Goal: Book appointment/travel/reservation

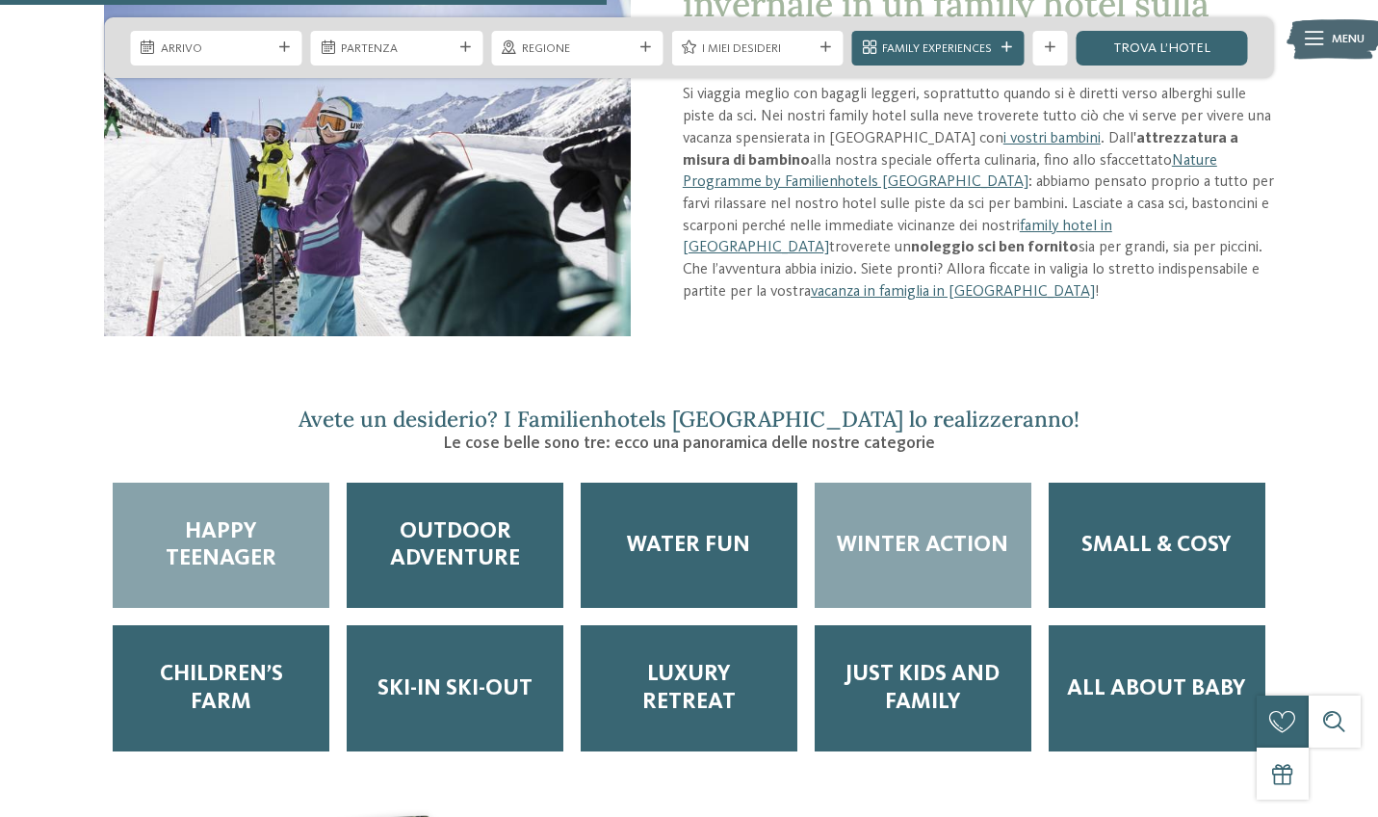
scroll to position [1988, 0]
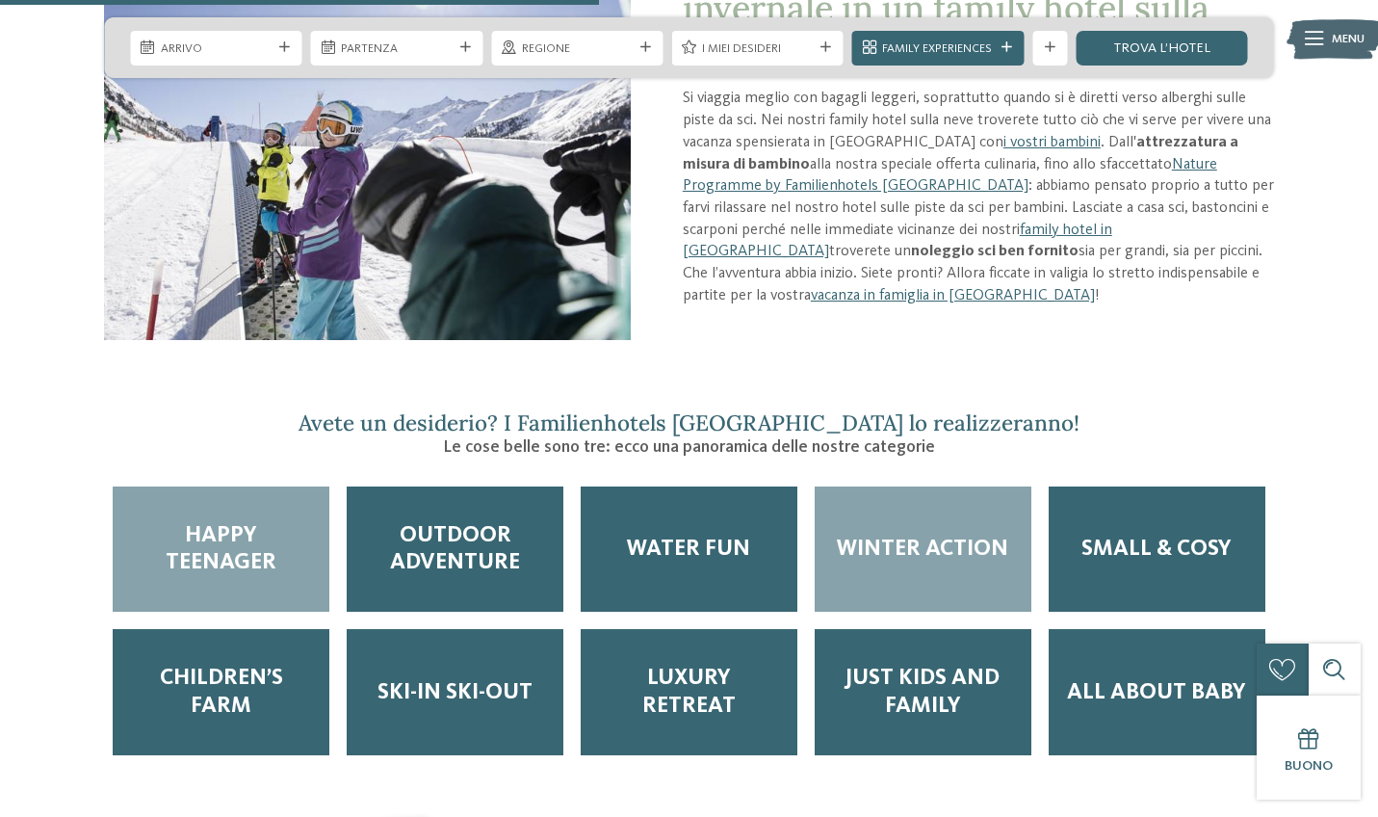
click at [868, 486] on div "Winter Action" at bounding box center [923, 549] width 217 height 126
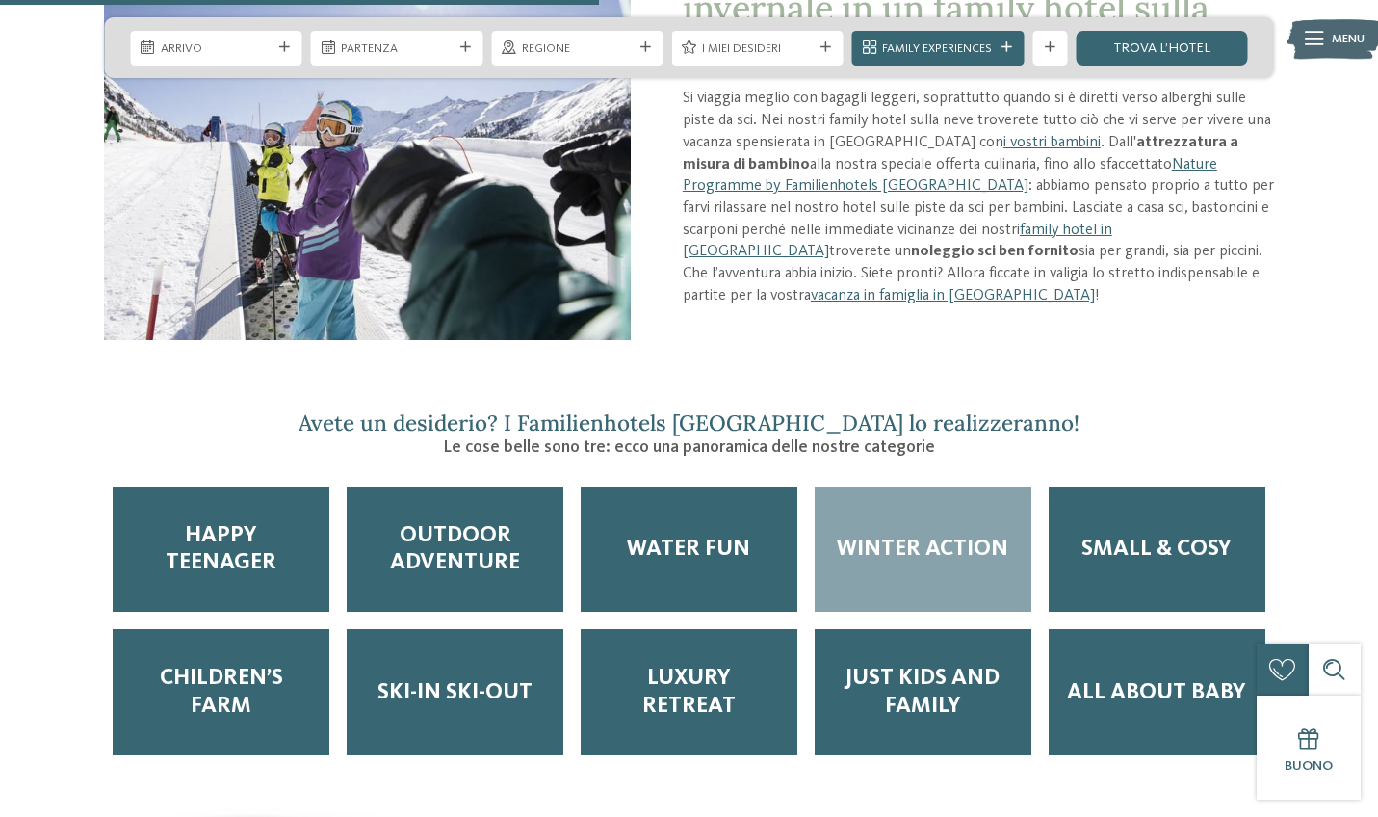
click at [930, 536] on span "Winter Action" at bounding box center [922, 549] width 171 height 27
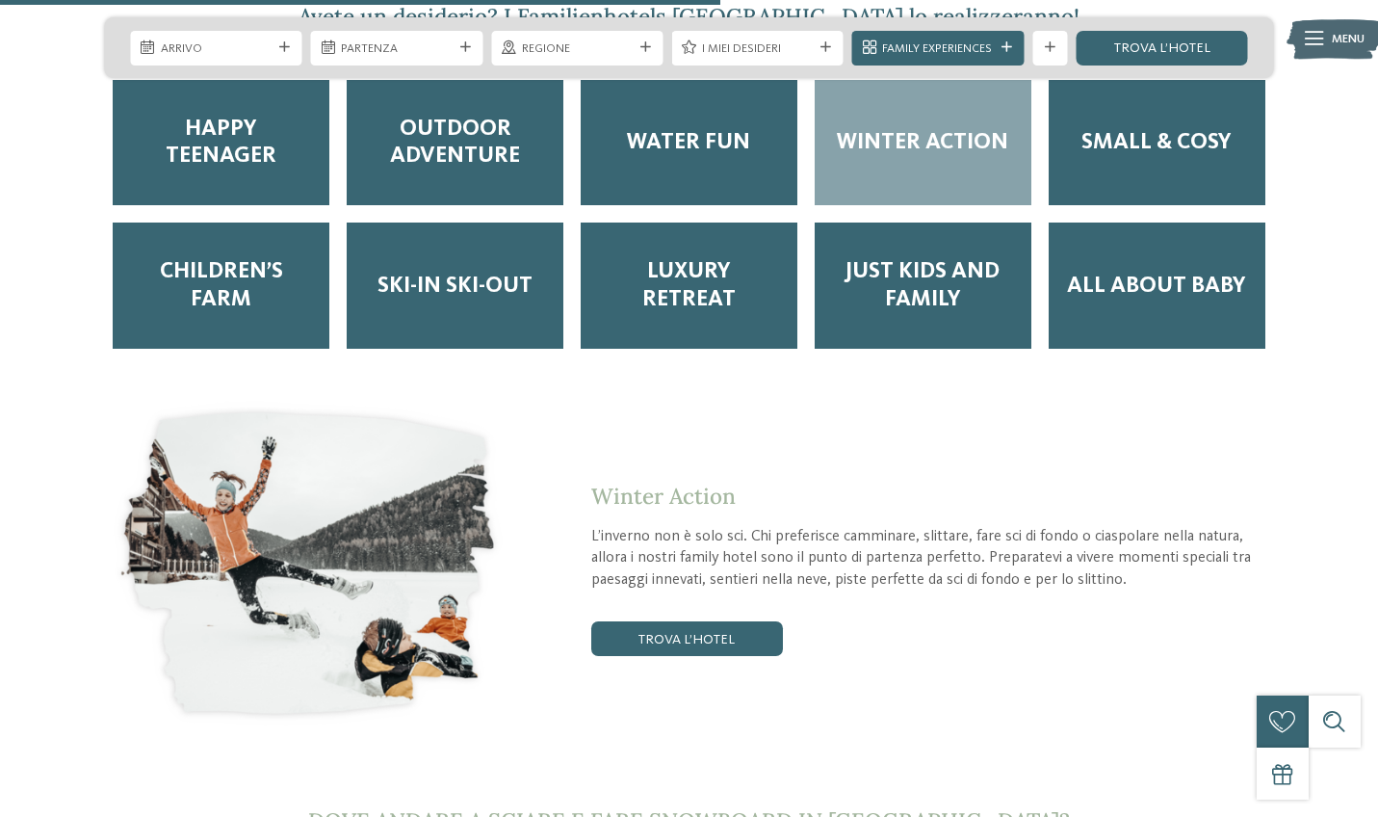
scroll to position [2395, 0]
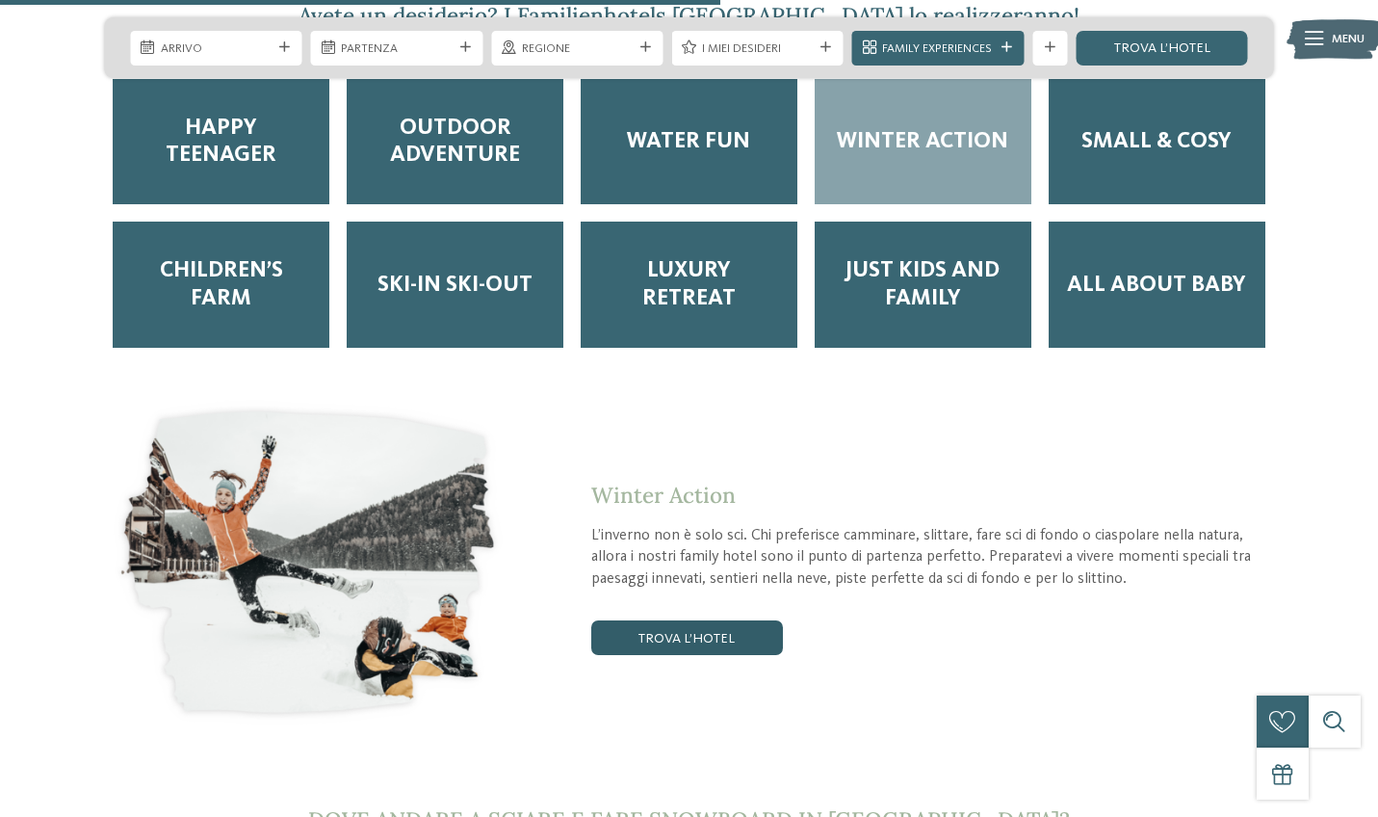
click at [657, 620] on link "trova l’hotel" at bounding box center [686, 637] width 191 height 35
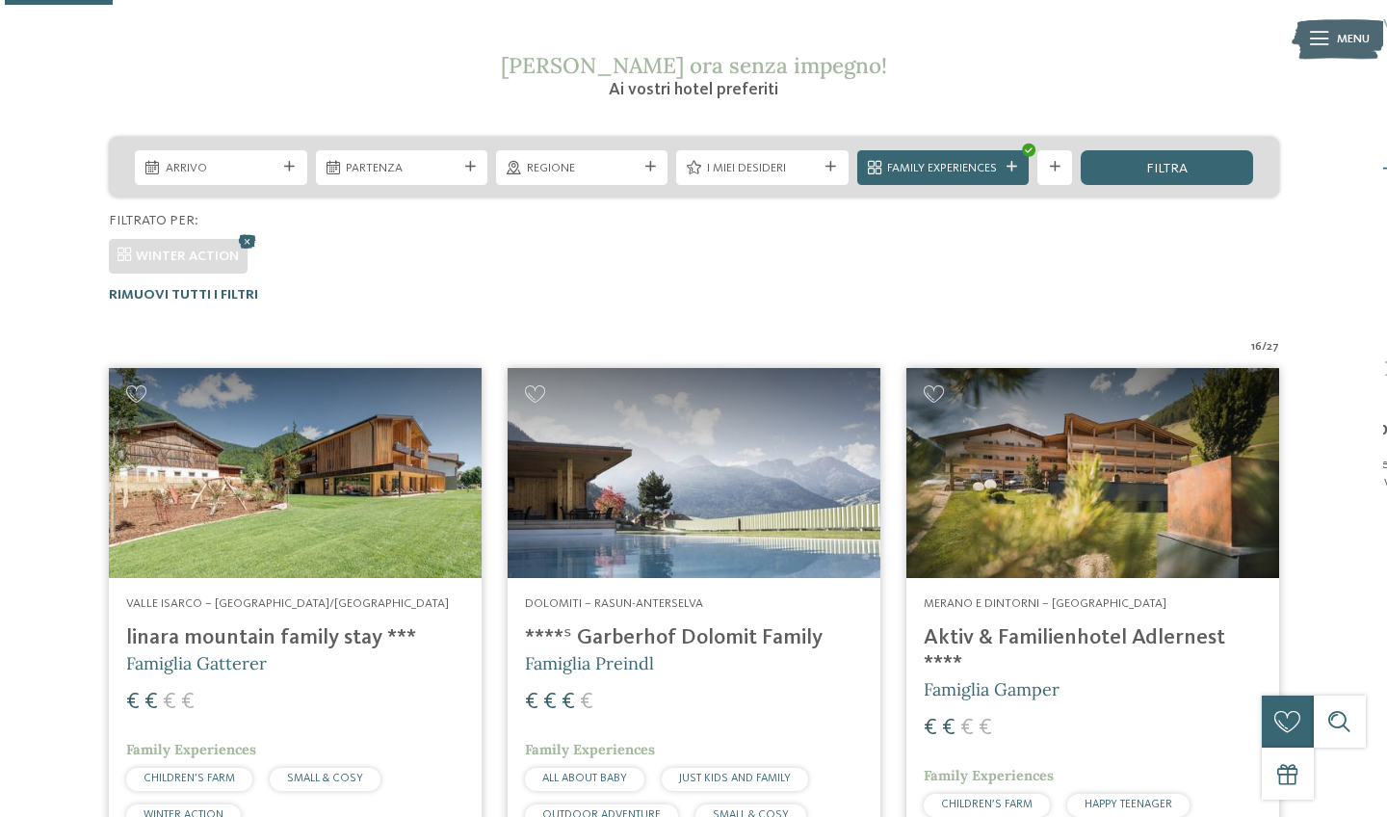
scroll to position [300, 0]
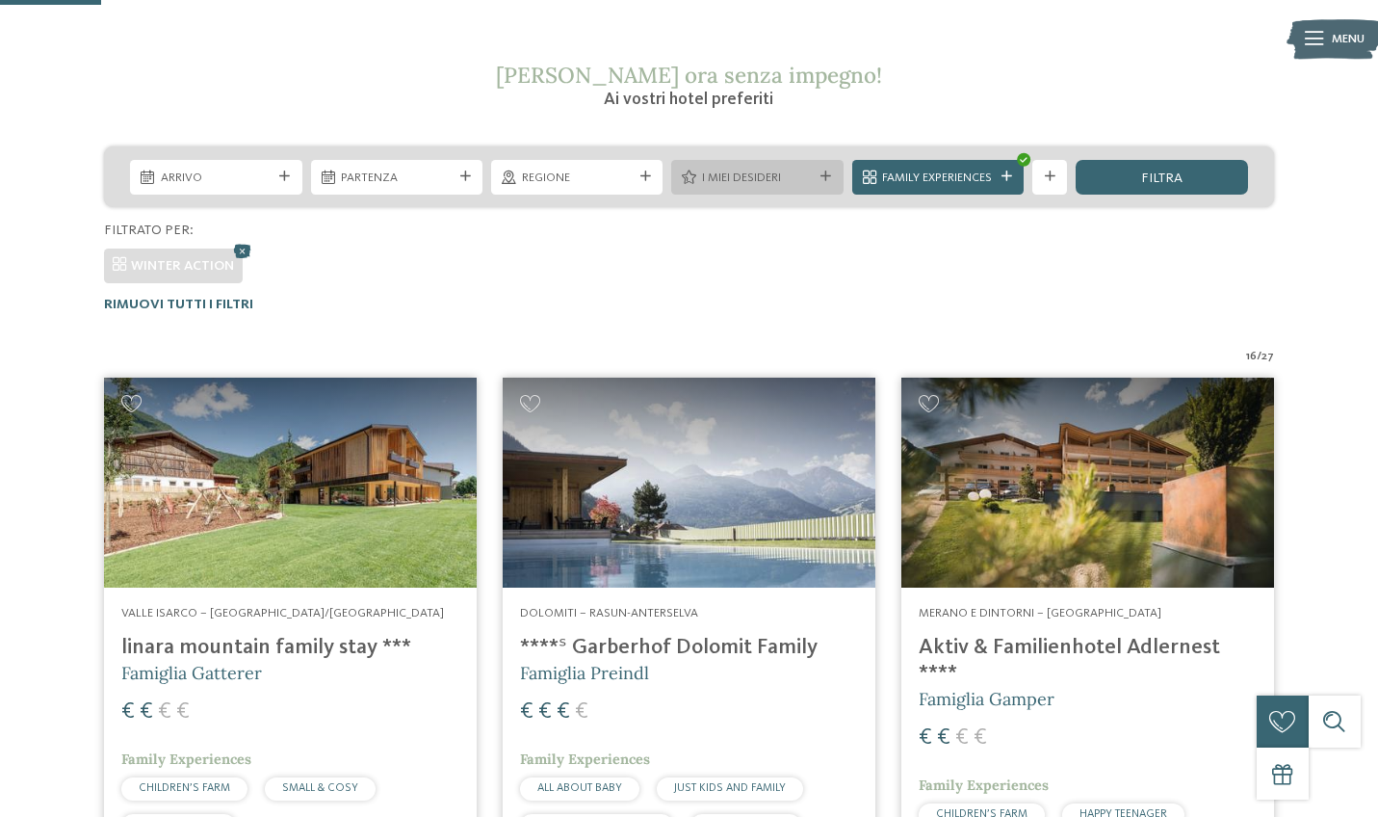
click at [824, 175] on icon at bounding box center [826, 176] width 11 height 11
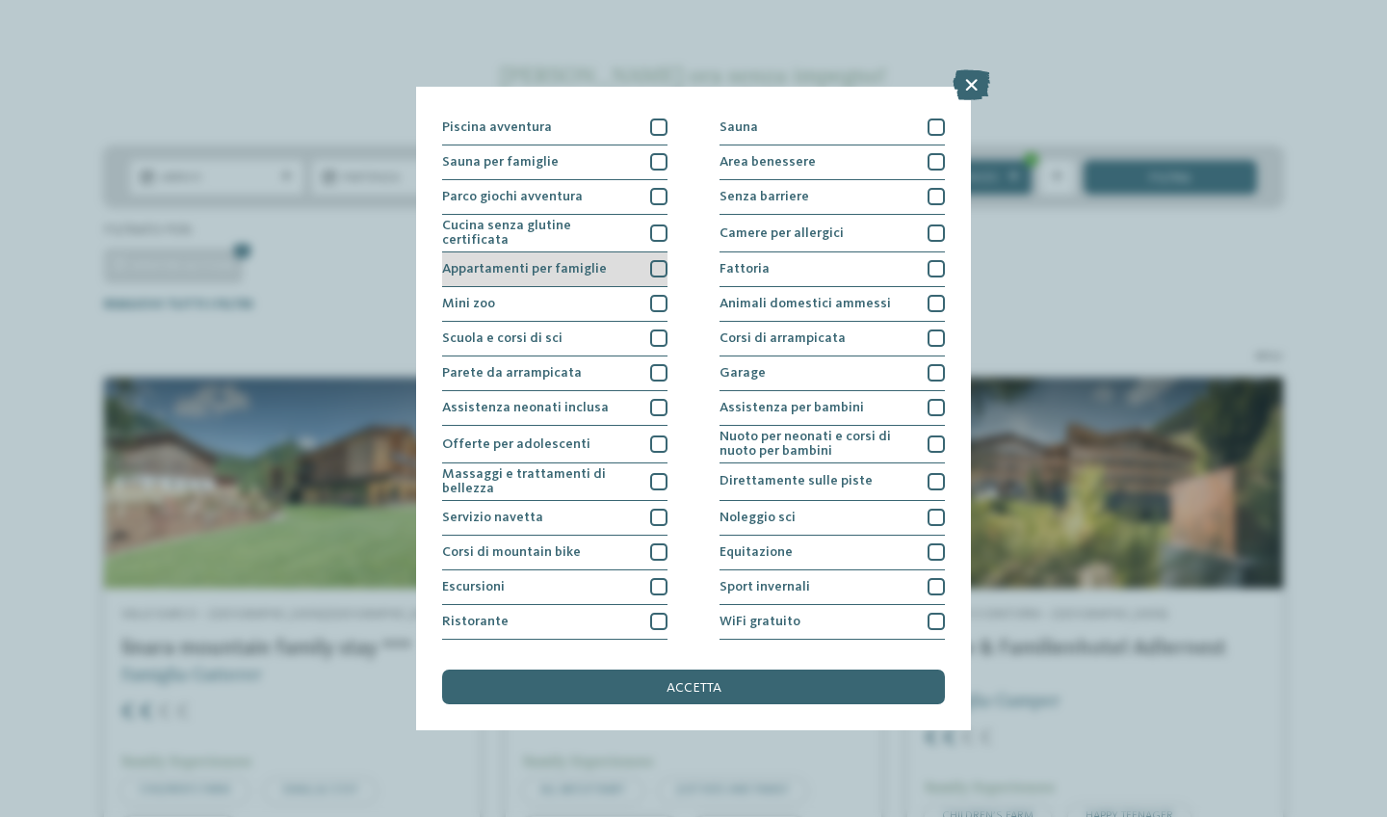
scroll to position [96, 0]
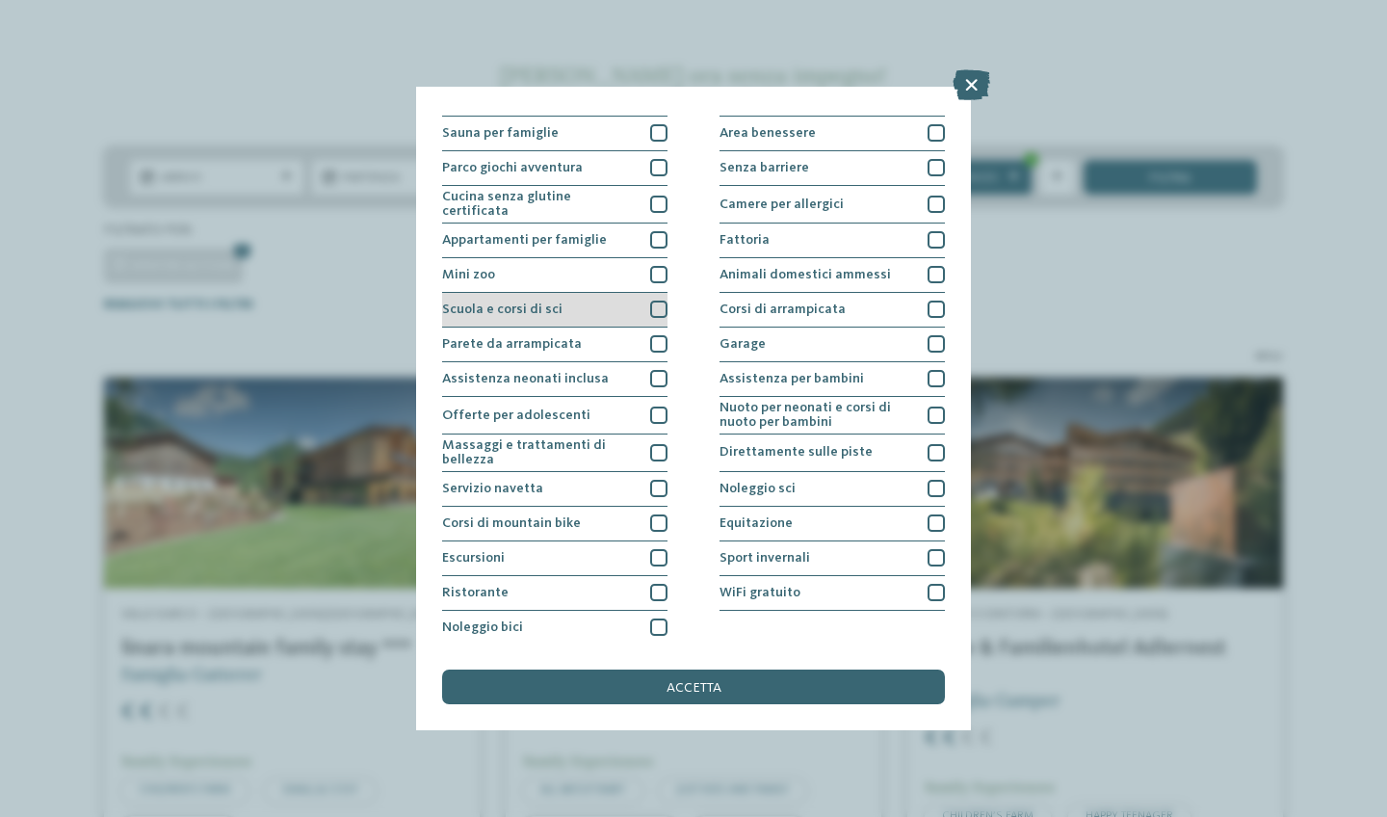
click at [659, 301] on div at bounding box center [658, 309] width 17 height 17
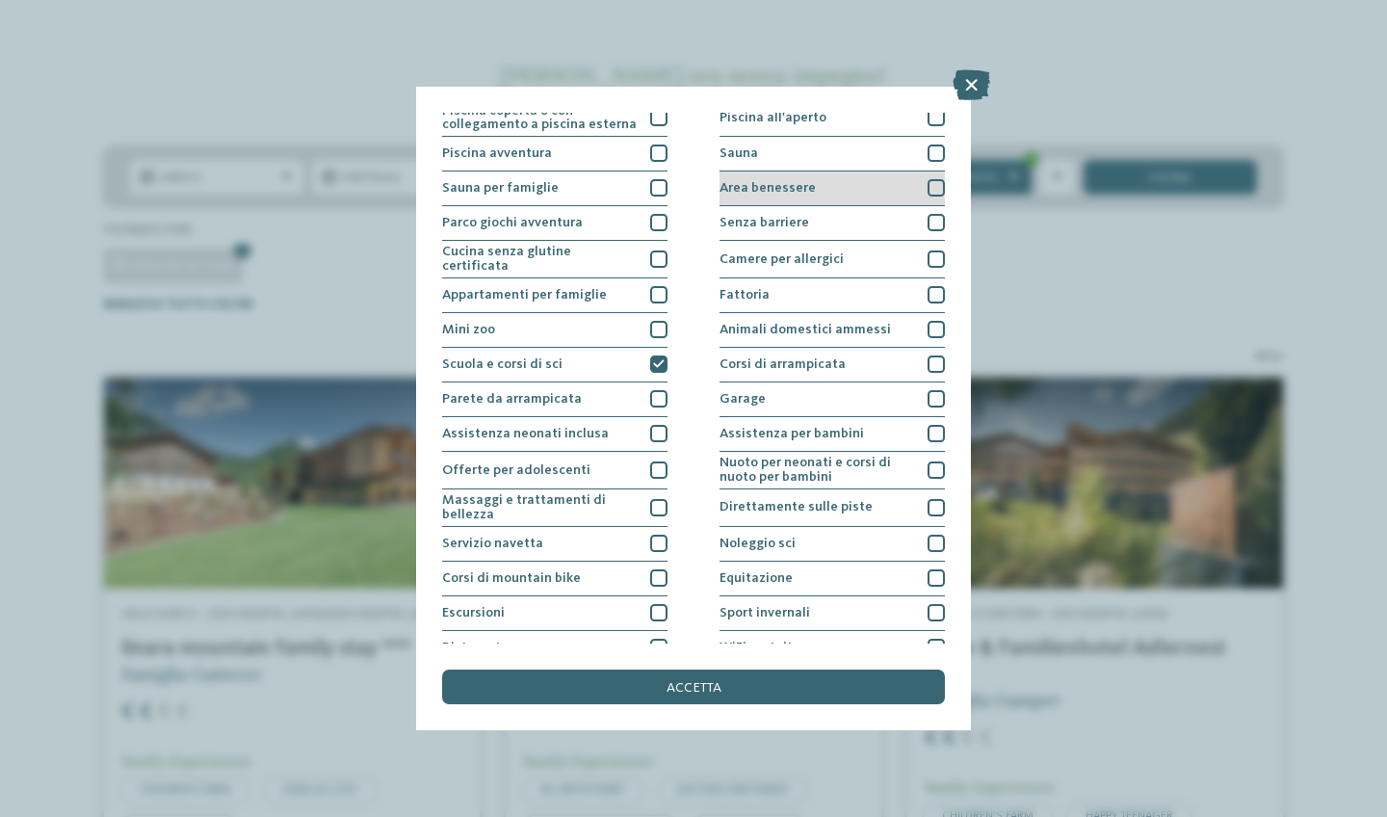
scroll to position [43, 0]
click at [930, 185] on div at bounding box center [936, 185] width 17 height 17
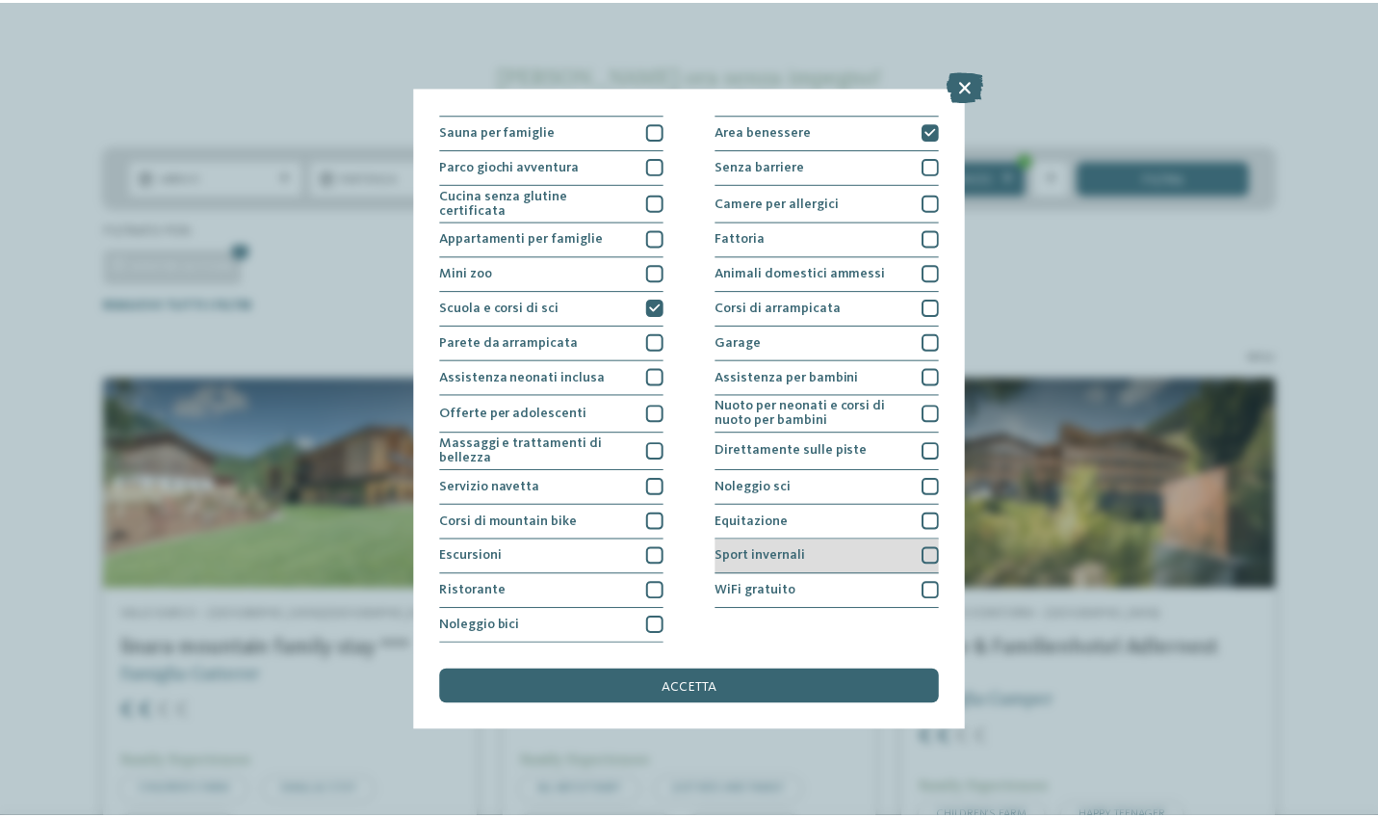
scroll to position [266, 0]
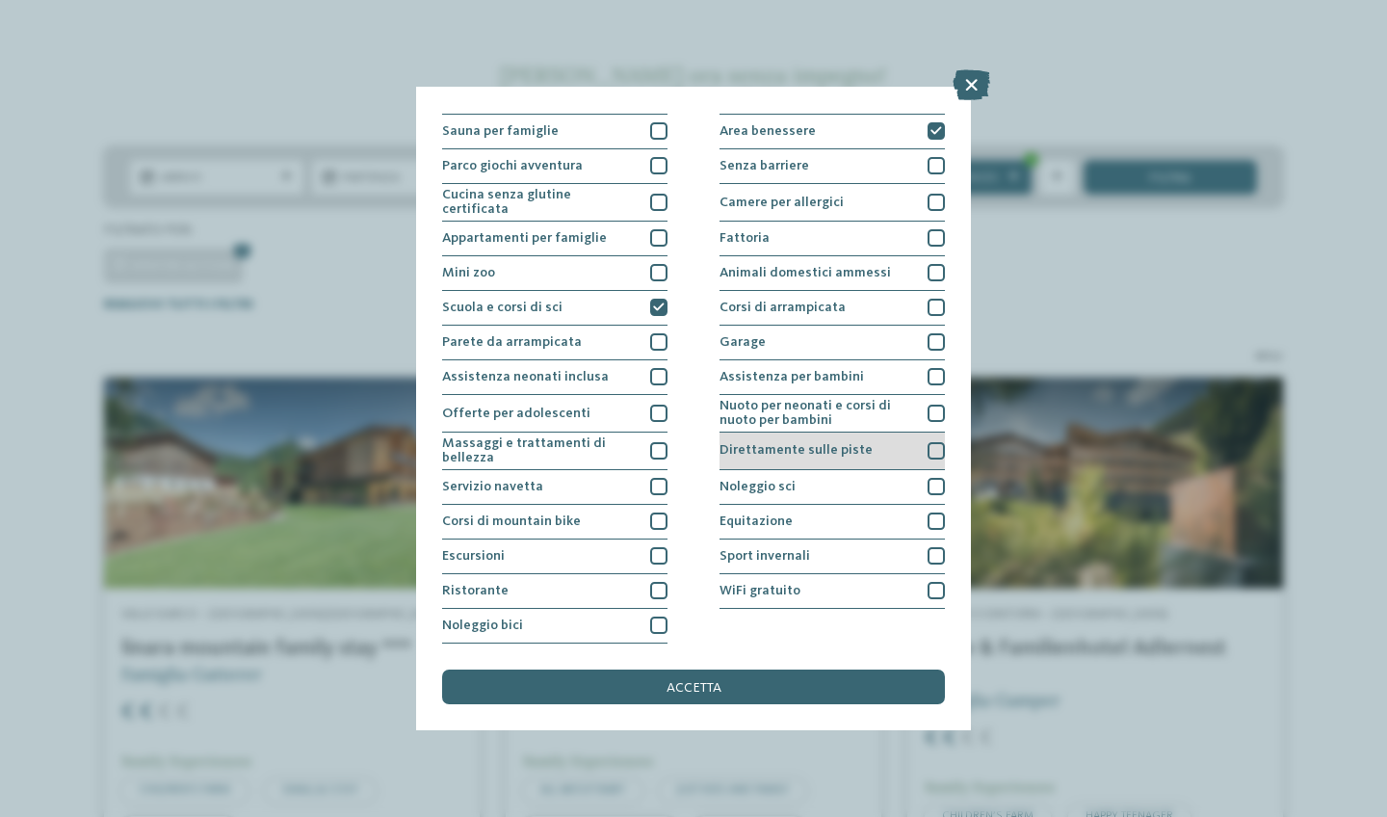
click at [933, 442] on div at bounding box center [936, 450] width 17 height 17
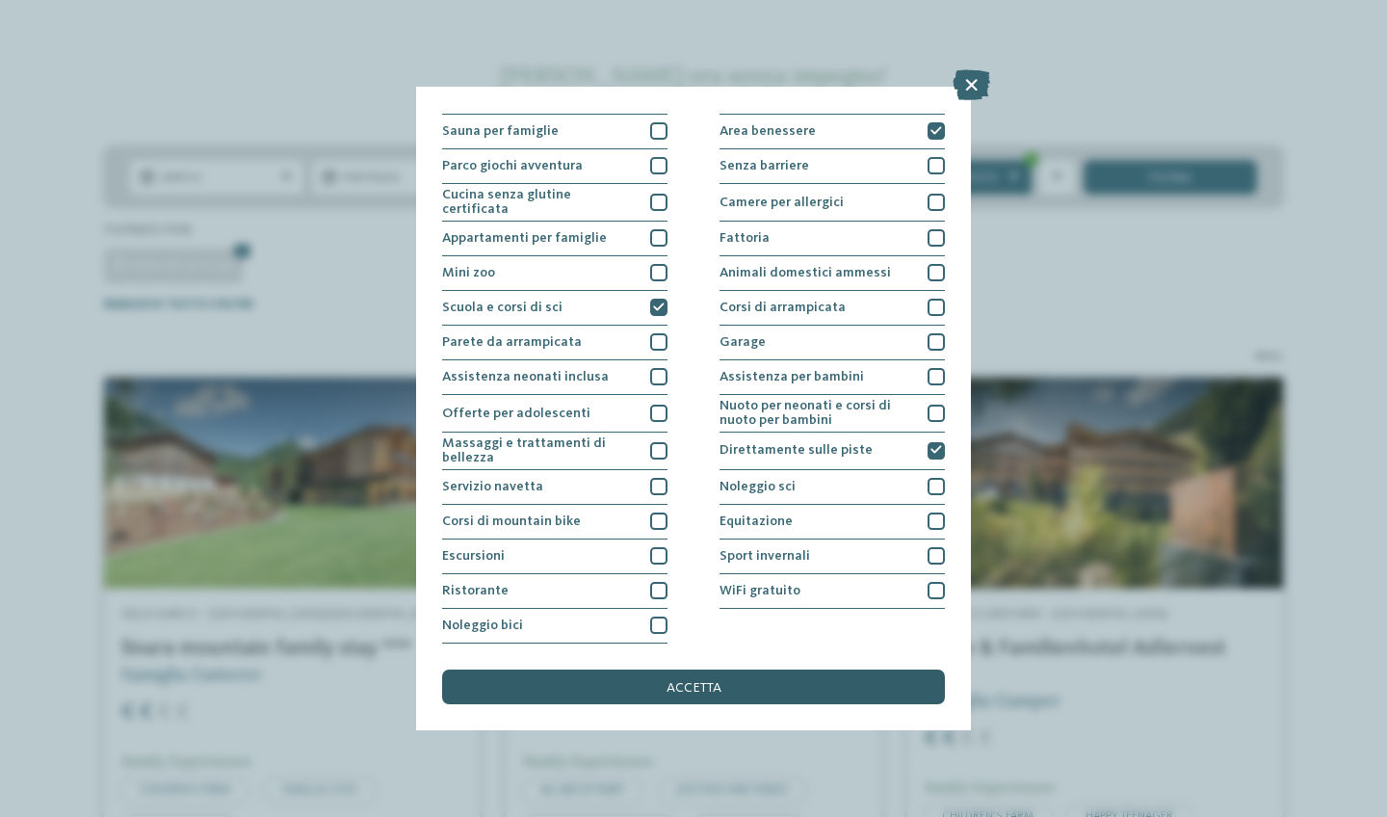
click at [719, 681] on span "accetta" at bounding box center [694, 687] width 55 height 13
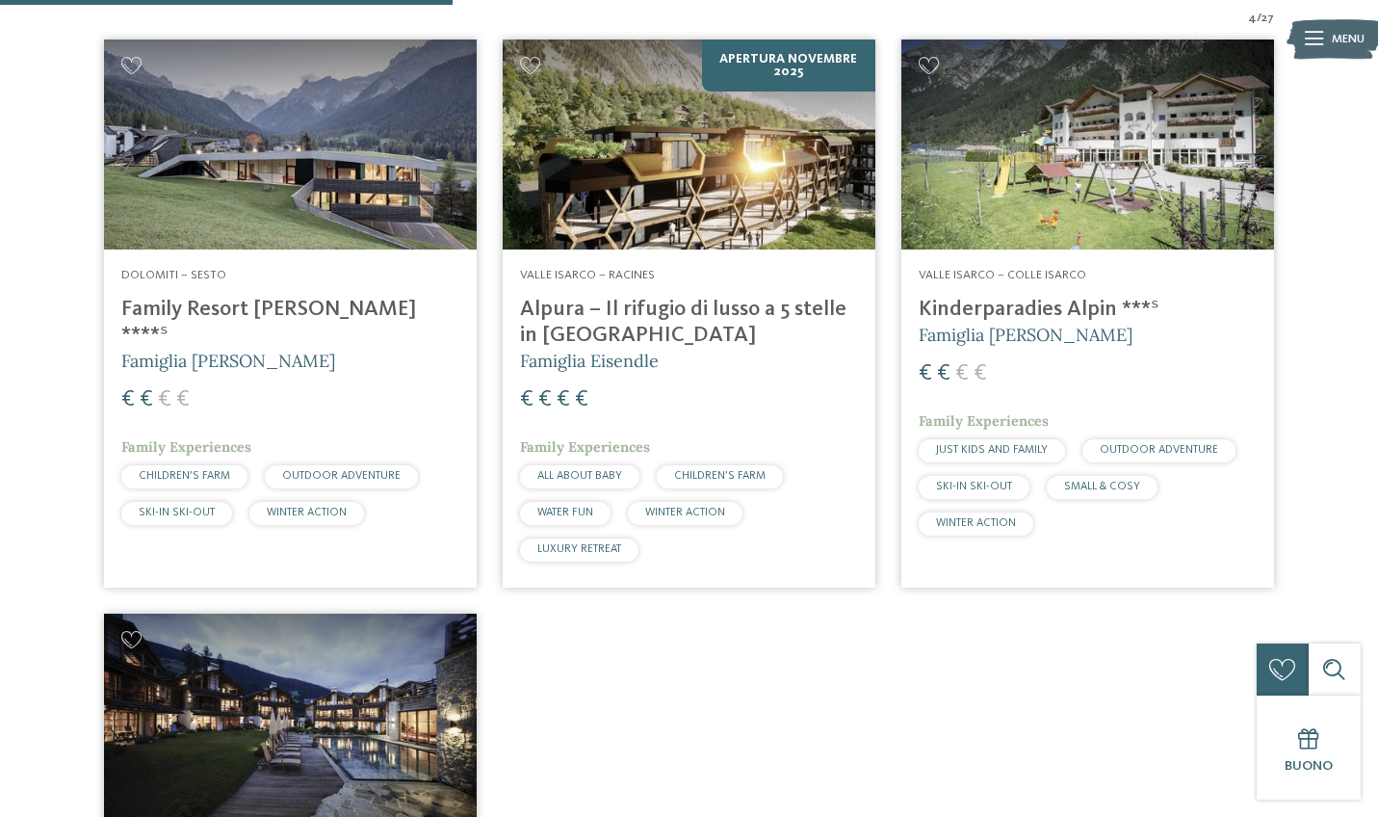
scroll to position [637, 0]
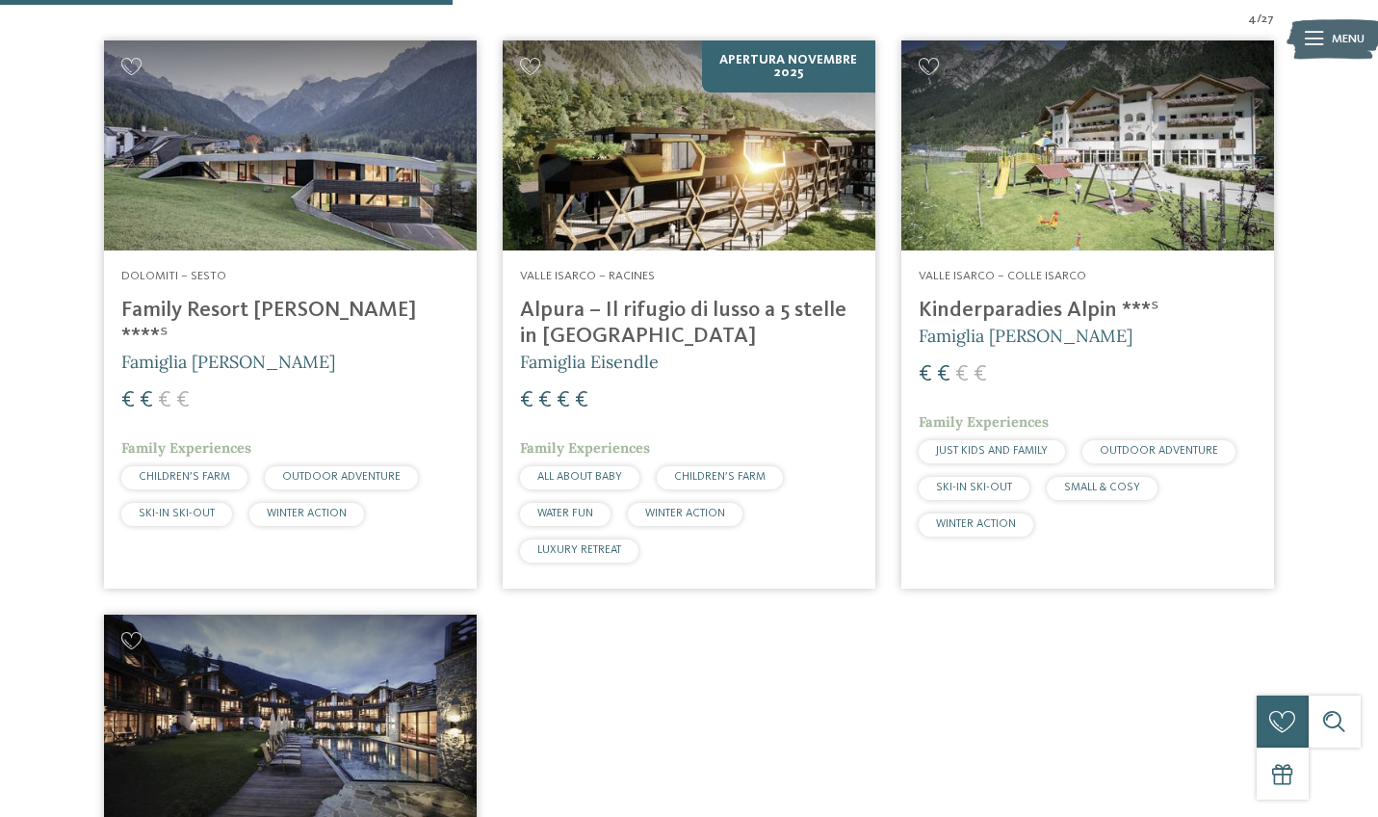
click at [214, 169] on img at bounding box center [290, 145] width 373 height 210
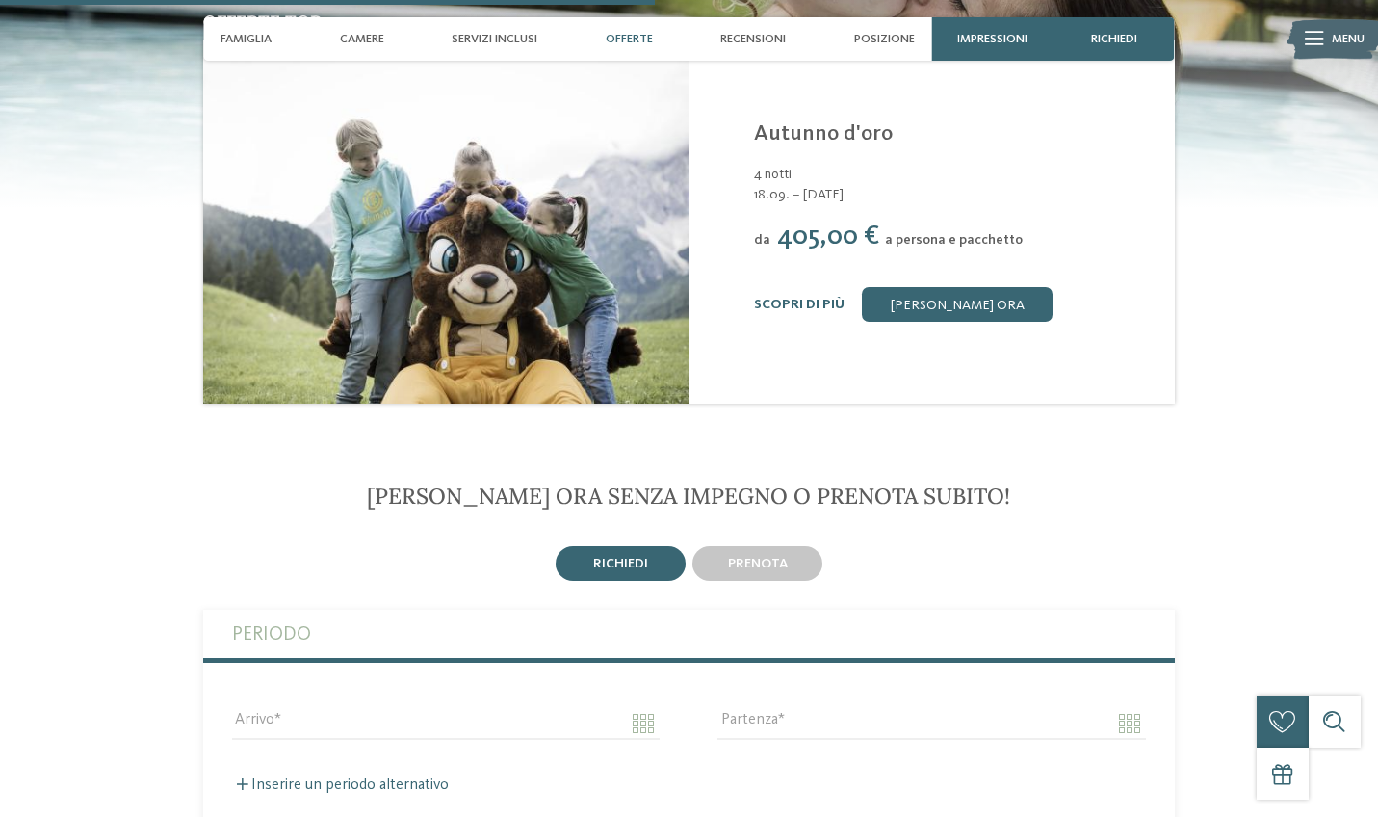
scroll to position [2436, 0]
